Goal: Transaction & Acquisition: Purchase product/service

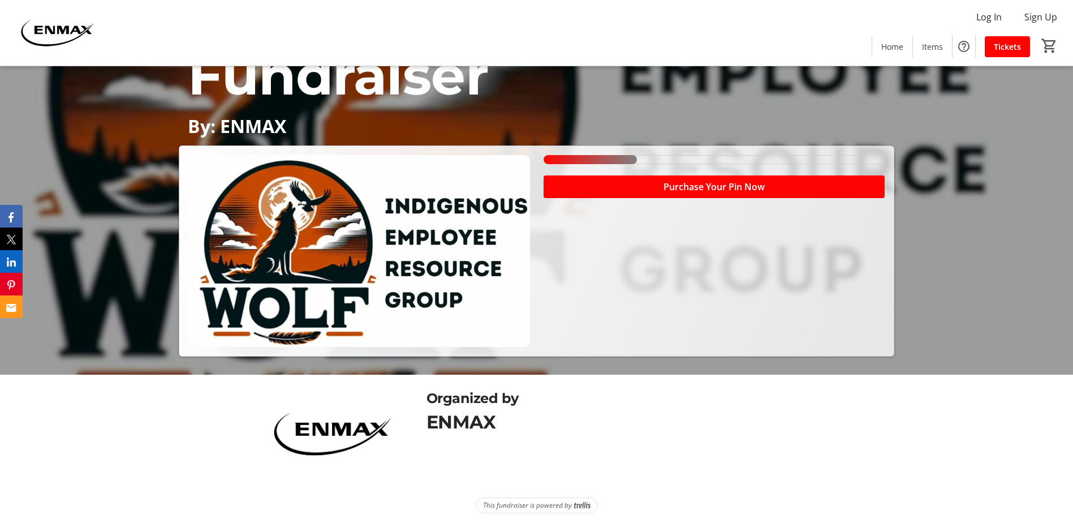
scroll to position [152, 0]
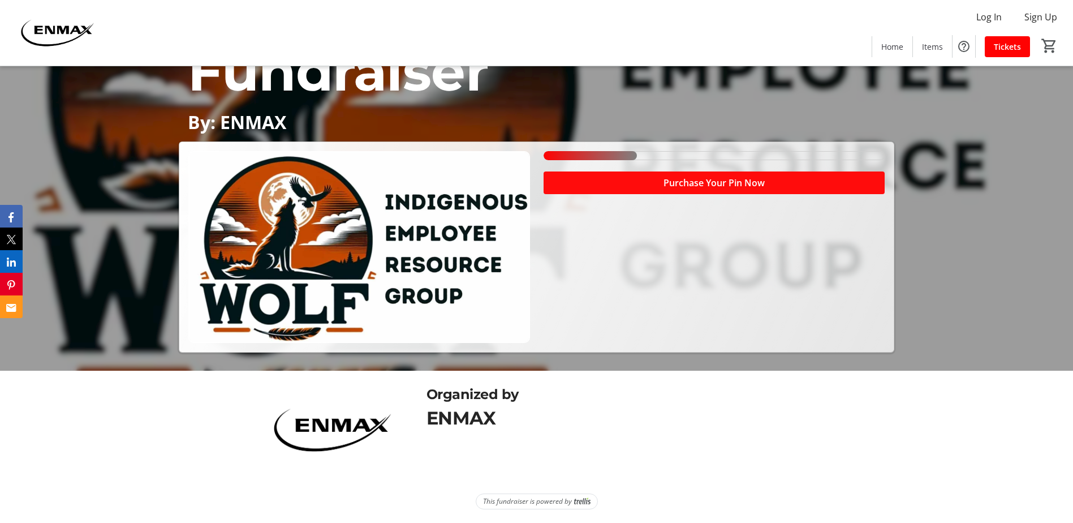
drag, startPoint x: 669, startPoint y: 179, endPoint x: 667, endPoint y: 186, distance: 6.3
click at [669, 183] on span "Purchase Your Pin Now" at bounding box center [713, 183] width 101 height 14
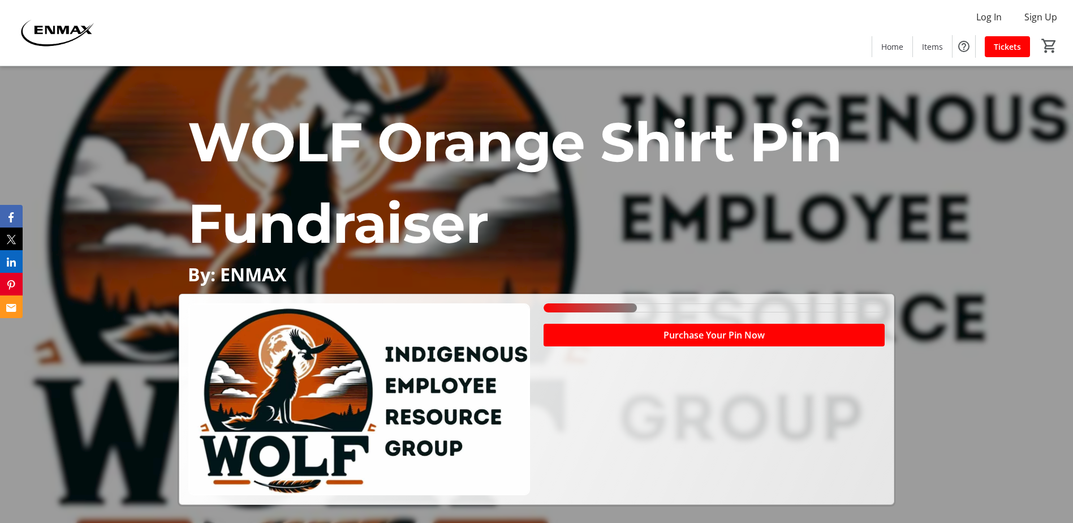
click at [428, 399] on img at bounding box center [358, 399] width 341 height 192
click at [565, 406] on div "Purchase Your Pin Now" at bounding box center [714, 399] width 355 height 192
